Goal: Information Seeking & Learning: Learn about a topic

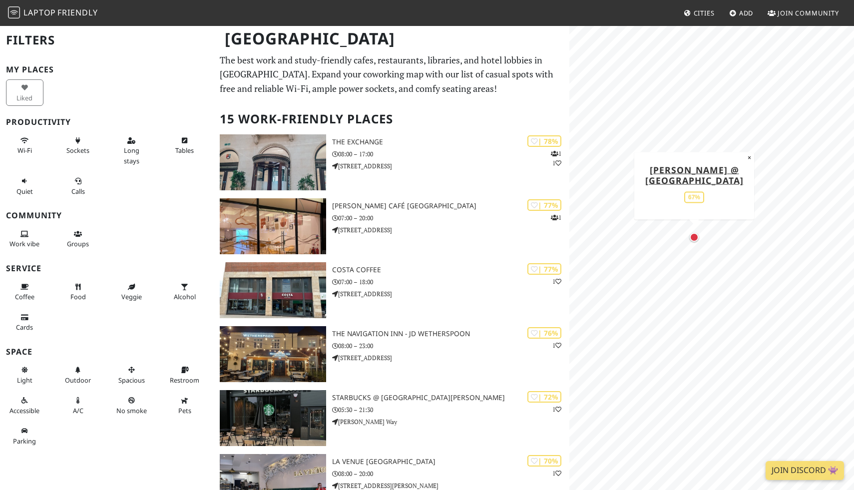
click at [695, 237] on div "Map marker" at bounding box center [694, 237] width 9 height 9
